Goal: Transaction & Acquisition: Purchase product/service

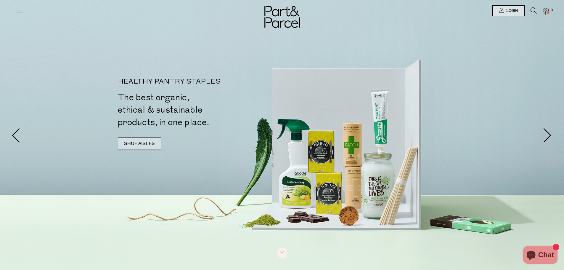
click at [144, 142] on link "SHOP AISLES" at bounding box center [139, 143] width 43 height 12
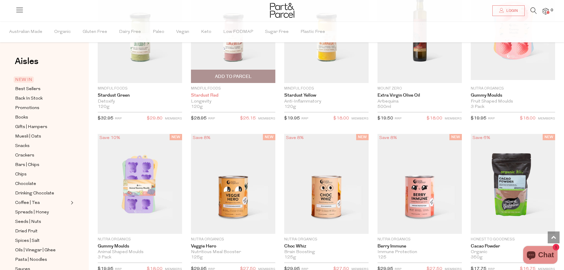
scroll to position [533, 0]
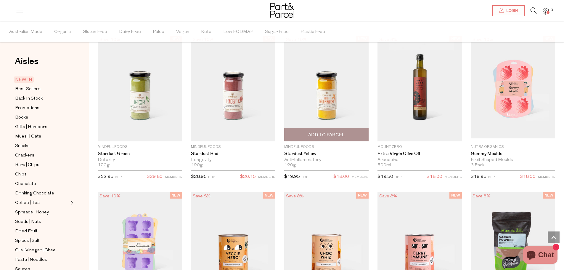
click at [315, 92] on img at bounding box center [326, 88] width 84 height 105
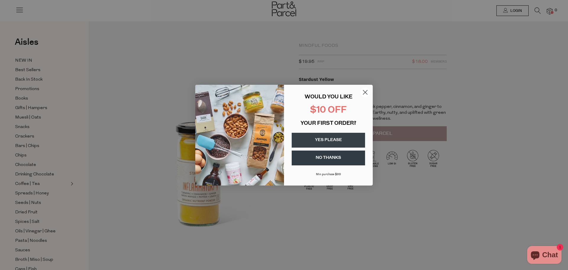
click at [524, 35] on div "Close dialog WOULD YOU LIKE $10 OFF YOUR FIRST ORDER? YES PLEASE NO THANKS [PER…" at bounding box center [284, 135] width 568 height 270
